Goal: Information Seeking & Learning: Check status

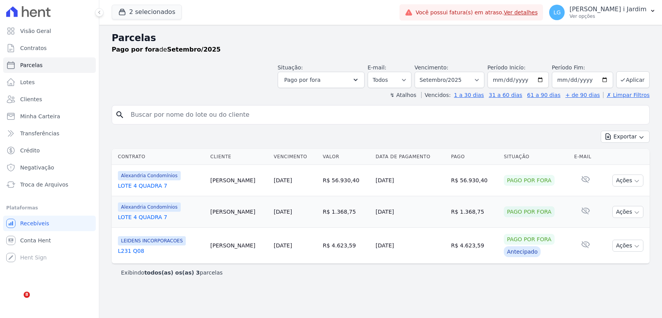
select select
click at [135, 9] on button "2 selecionados" at bounding box center [147, 12] width 70 height 15
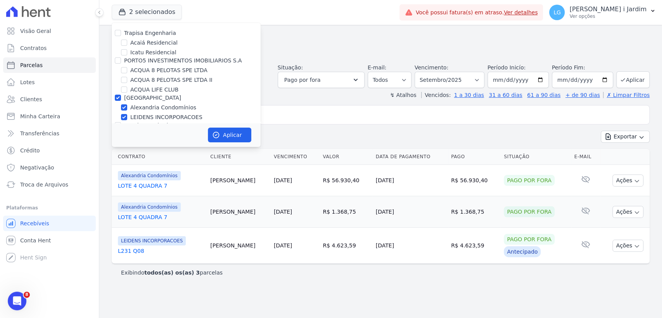
click at [144, 98] on label "[GEOGRAPHIC_DATA]" at bounding box center [152, 98] width 57 height 6
click at [121, 98] on input "[GEOGRAPHIC_DATA]" at bounding box center [118, 98] width 6 height 6
checkbox input "false"
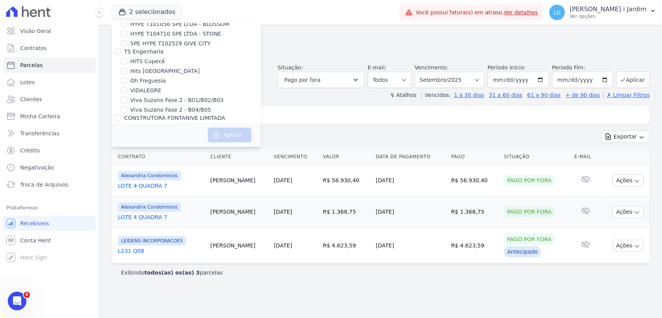
scroll to position [1017, 0]
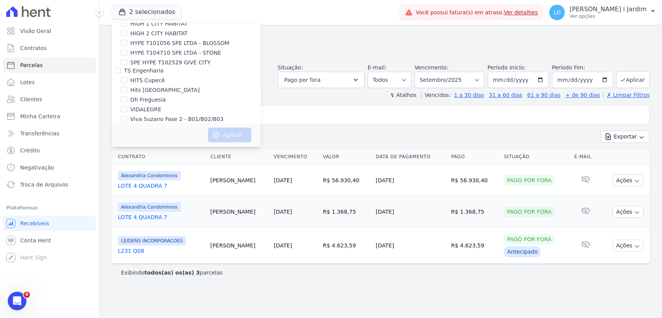
click at [178, 125] on label "Viva Suzano Fase 2 - B04/B05" at bounding box center [170, 129] width 81 height 8
click at [127, 126] on input "Viva Suzano Fase 2 - B04/B05" at bounding box center [124, 129] width 6 height 6
checkbox input "true"
click at [221, 136] on button "Aplicar" at bounding box center [229, 135] width 43 height 15
select select
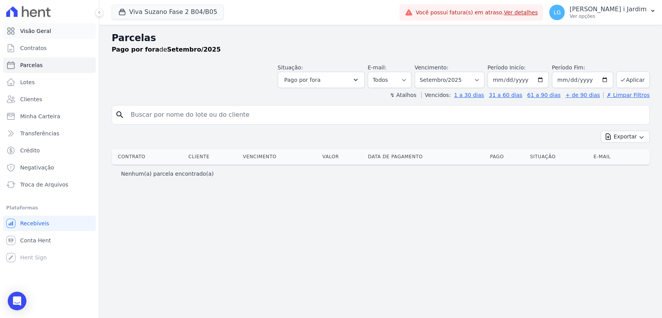
click at [52, 30] on link "Visão Geral" at bounding box center [49, 31] width 93 height 16
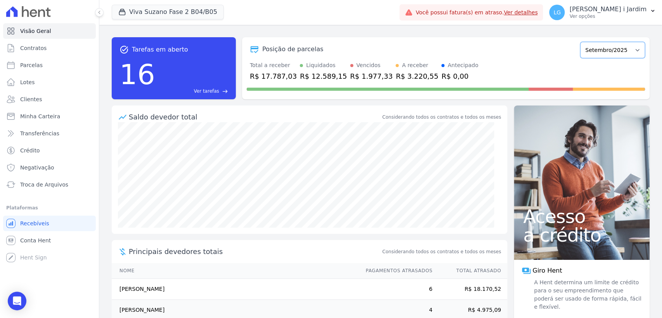
click at [626, 48] on select "Julho/2023 Agosto/2023 Setembro/2023 Outubro/2023 Novembro/2023 Dezembro/2023 […" at bounding box center [612, 50] width 65 height 16
select select "08/2025"
click at [580, 42] on select "Julho/2023 Agosto/2023 Setembro/2023 Outubro/2023 Novembro/2023 Dezembro/2023 […" at bounding box center [612, 50] width 65 height 16
click at [274, 79] on div "R$ 27.347,49" at bounding box center [273, 76] width 47 height 10
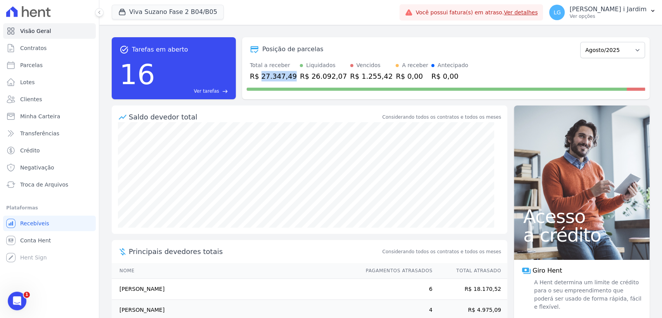
copy div "27.347,49"
click at [183, 15] on button "Viva Suzano Fase 2 B04/B05" at bounding box center [168, 12] width 112 height 15
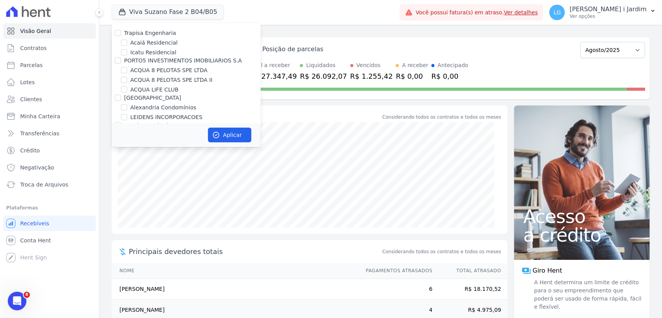
click at [154, 32] on label "Trapisa Engenharia" at bounding box center [150, 33] width 52 height 6
click at [121, 32] on input "Trapisa Engenharia" at bounding box center [118, 33] width 6 height 6
checkbox input "true"
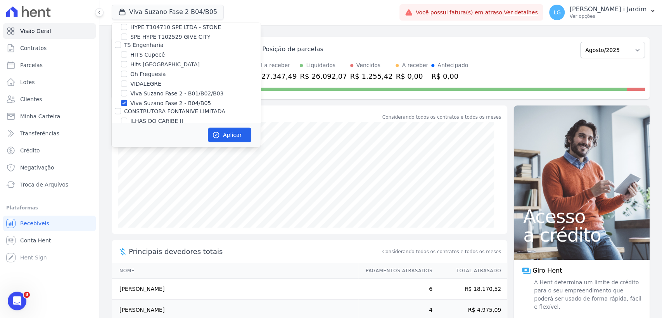
scroll to position [1077, 0]
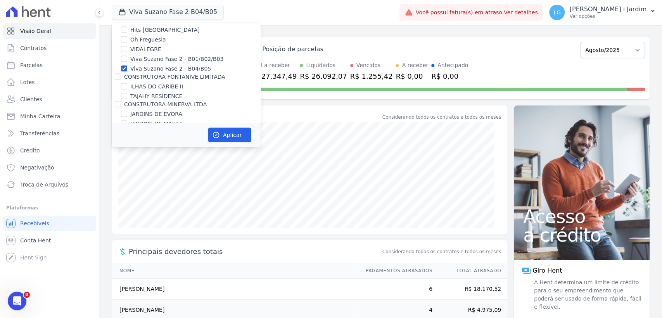
click at [152, 65] on label "Viva Suzano Fase 2 - B04/B05" at bounding box center [170, 69] width 81 height 8
click at [127, 66] on input "Viva Suzano Fase 2 - B04/B05" at bounding box center [124, 69] width 6 height 6
checkbox input "false"
click at [226, 138] on button "Aplicar" at bounding box center [229, 135] width 43 height 15
